Goal: Task Accomplishment & Management: Use online tool/utility

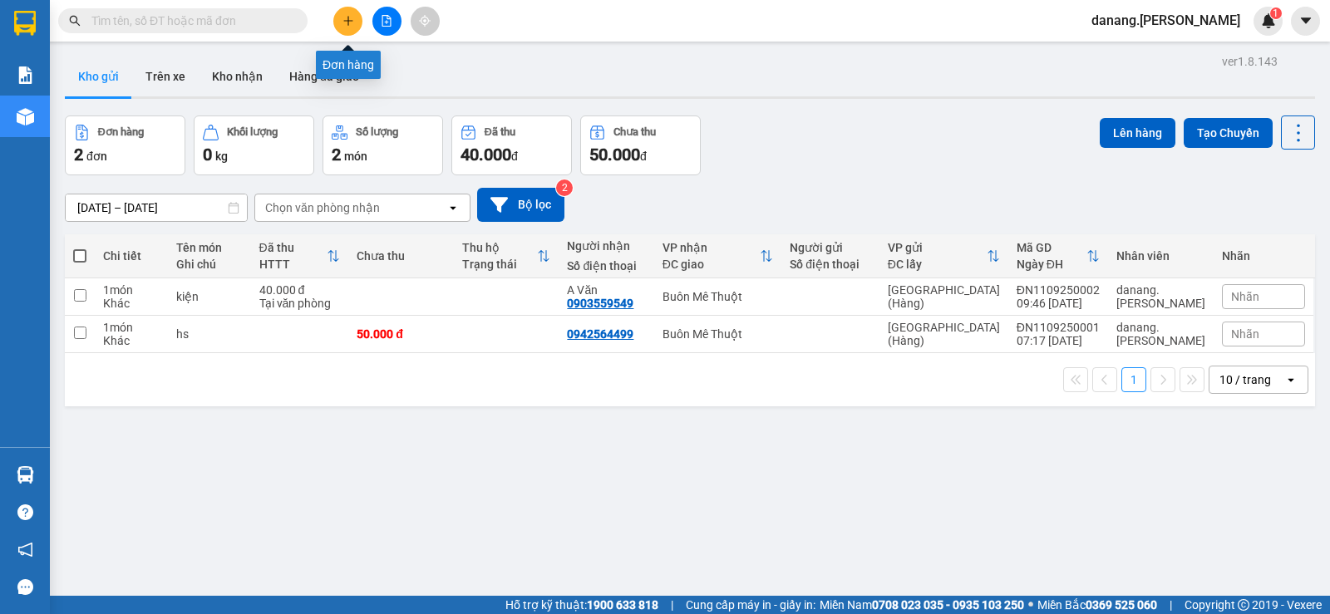
click at [352, 26] on icon "plus" at bounding box center [349, 21] width 12 height 12
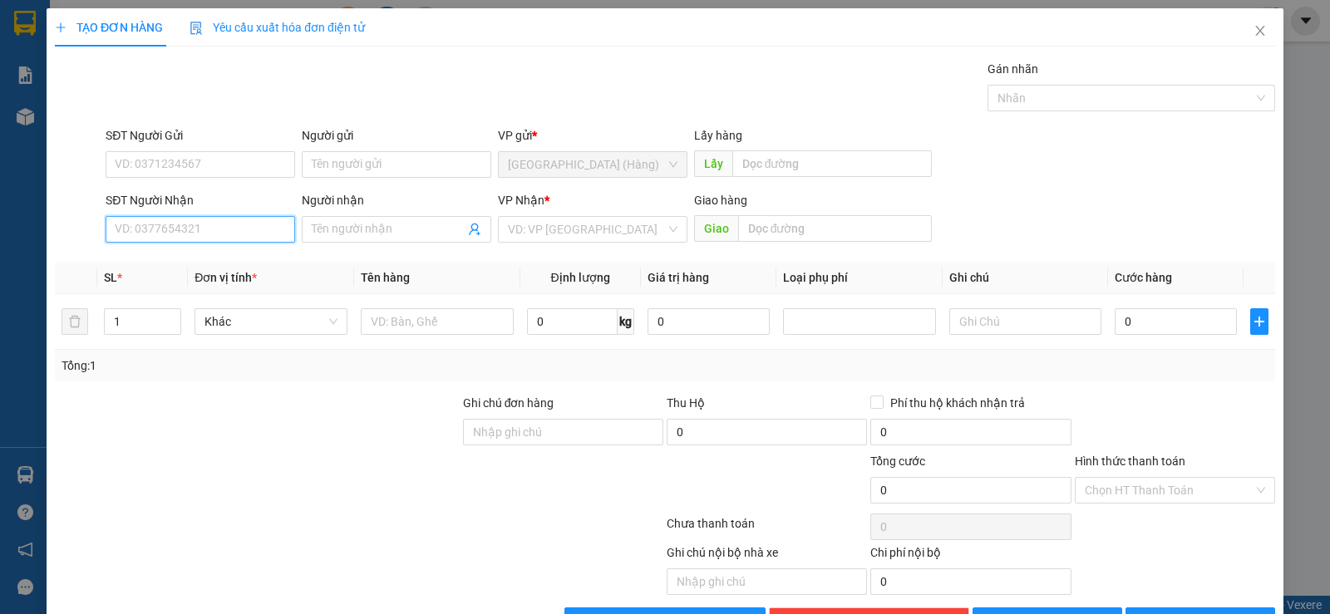
click at [195, 239] on input "SĐT Người Nhận" at bounding box center [201, 229] width 190 height 27
type input "0832555936"
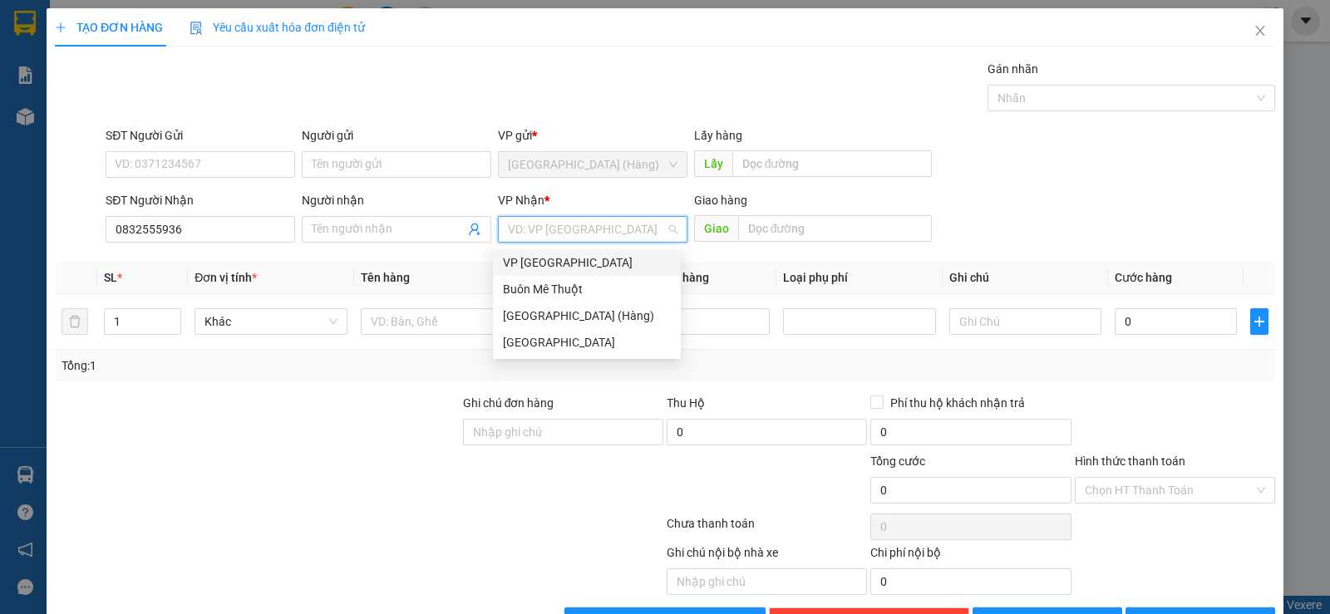
click at [534, 232] on input "search" at bounding box center [587, 229] width 158 height 25
click at [555, 295] on div "Buôn Mê Thuột" at bounding box center [587, 289] width 168 height 18
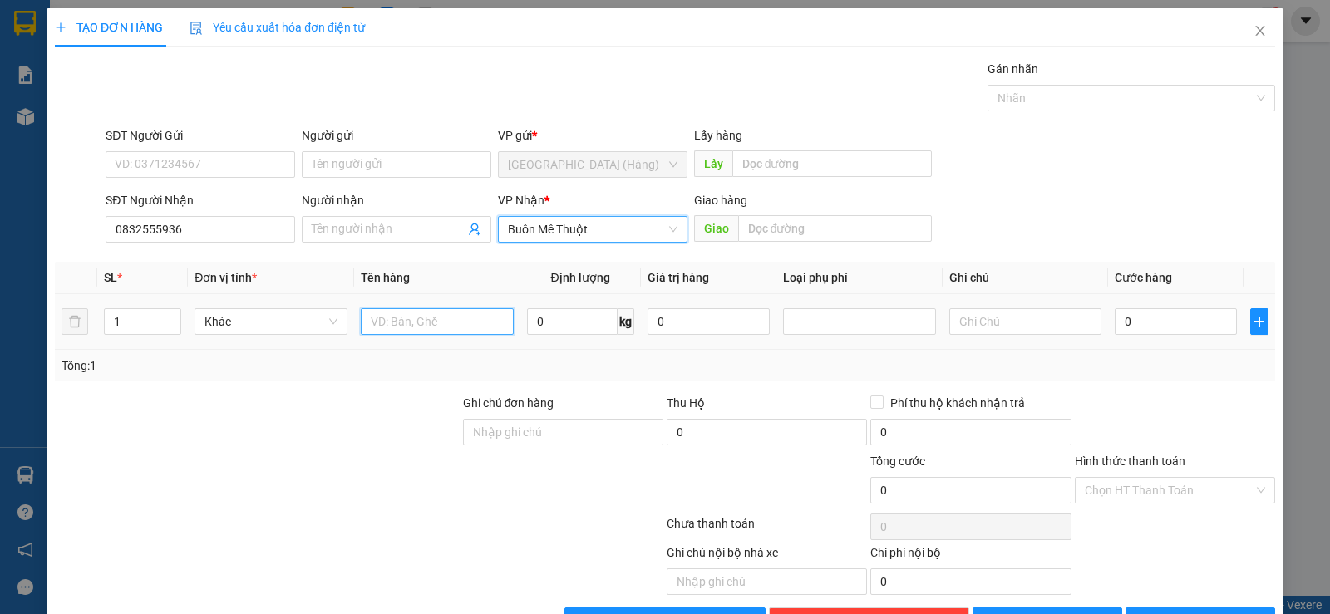
click at [417, 320] on input "text" at bounding box center [437, 321] width 153 height 27
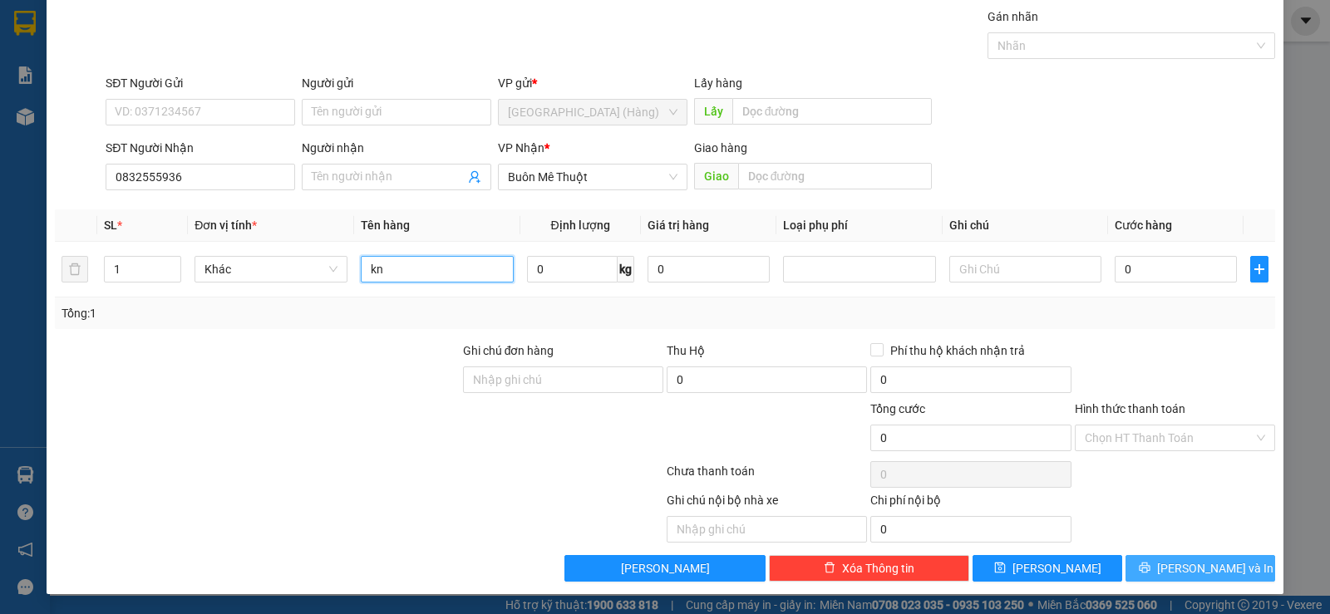
type input "kn"
click at [1185, 575] on span "[PERSON_NAME] và In" at bounding box center [1215, 568] width 116 height 18
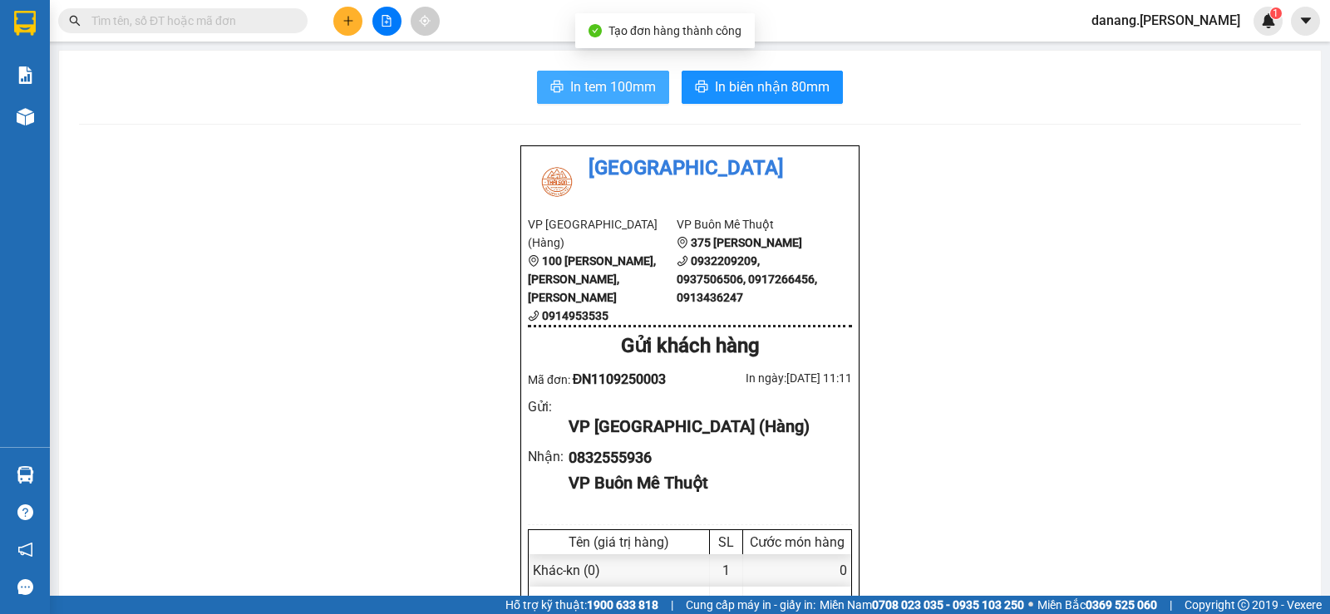
click at [632, 88] on span "In tem 100mm" at bounding box center [613, 86] width 86 height 21
